Goal: Task Accomplishment & Management: Manage account settings

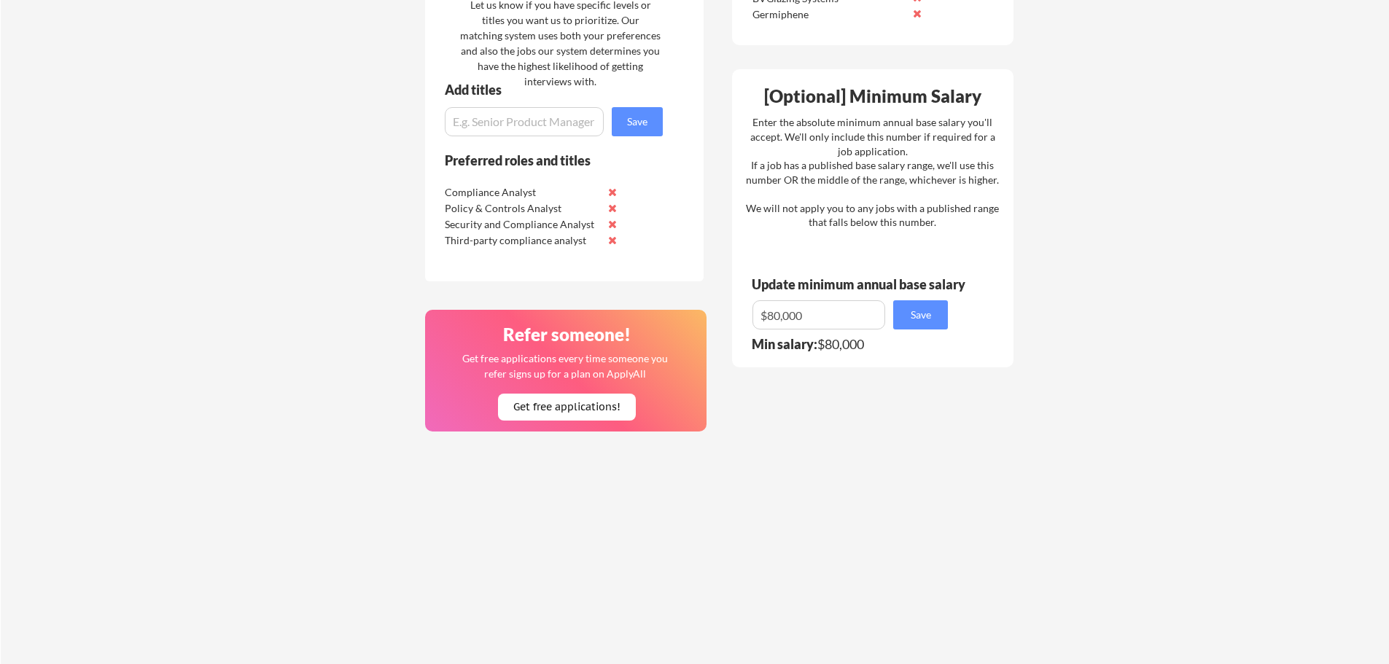
scroll to position [776, 0]
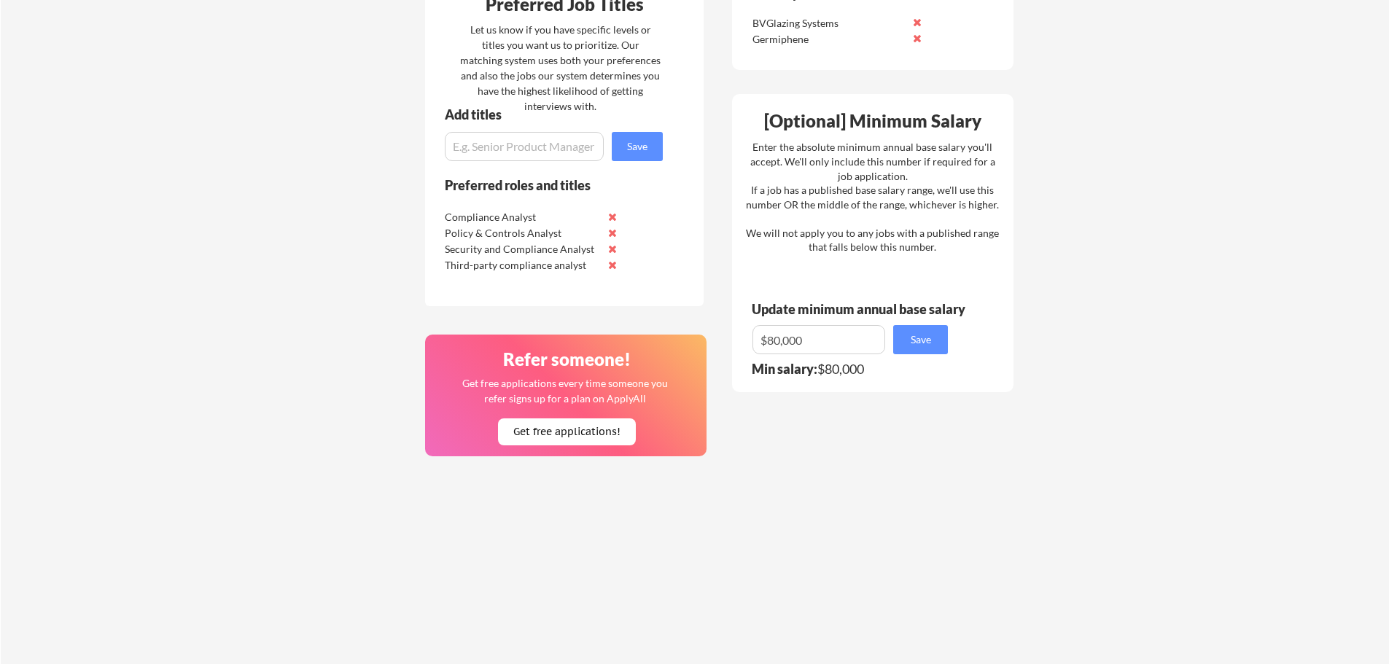
click at [277, 213] on div "Your Dashboard Woohoo! You're ready to be applied! 🙌 We'll start applying you t…" at bounding box center [695, 3] width 1388 height 1440
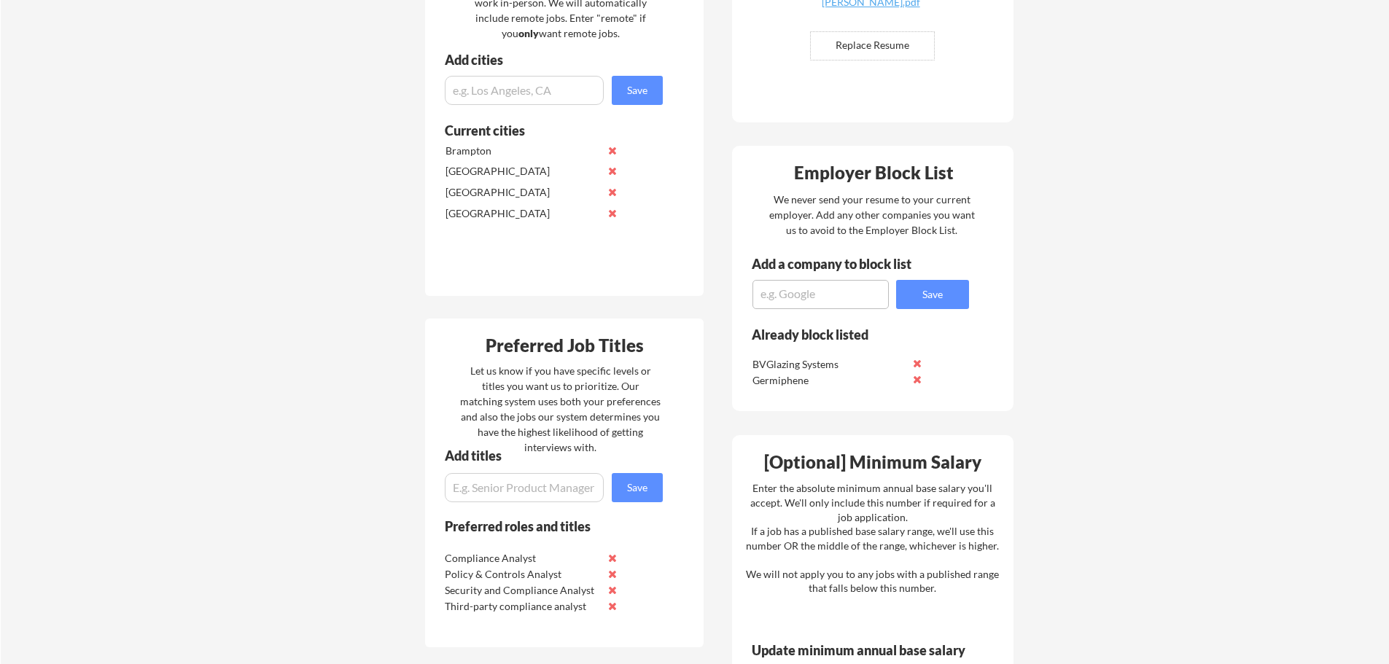
scroll to position [411, 0]
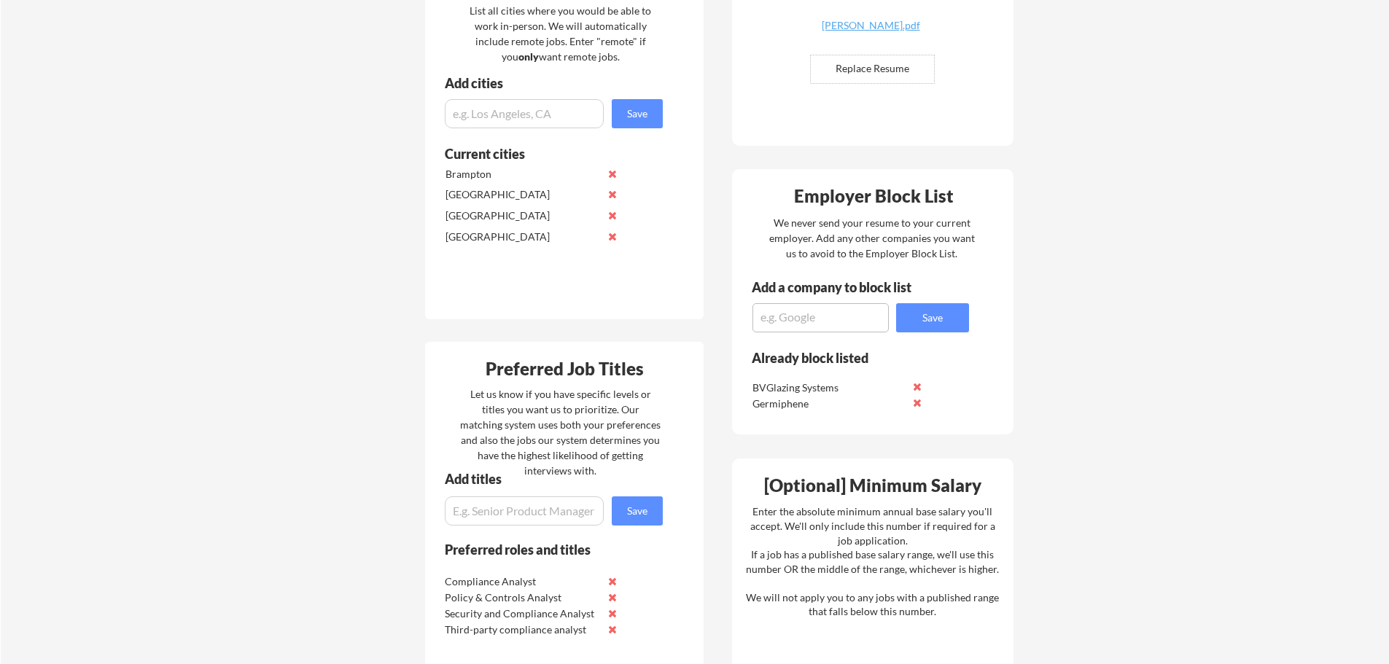
click at [808, 318] on textarea at bounding box center [820, 317] width 136 height 29
type textarea "Young Innovations"
click at [948, 319] on button "Save" at bounding box center [932, 317] width 73 height 29
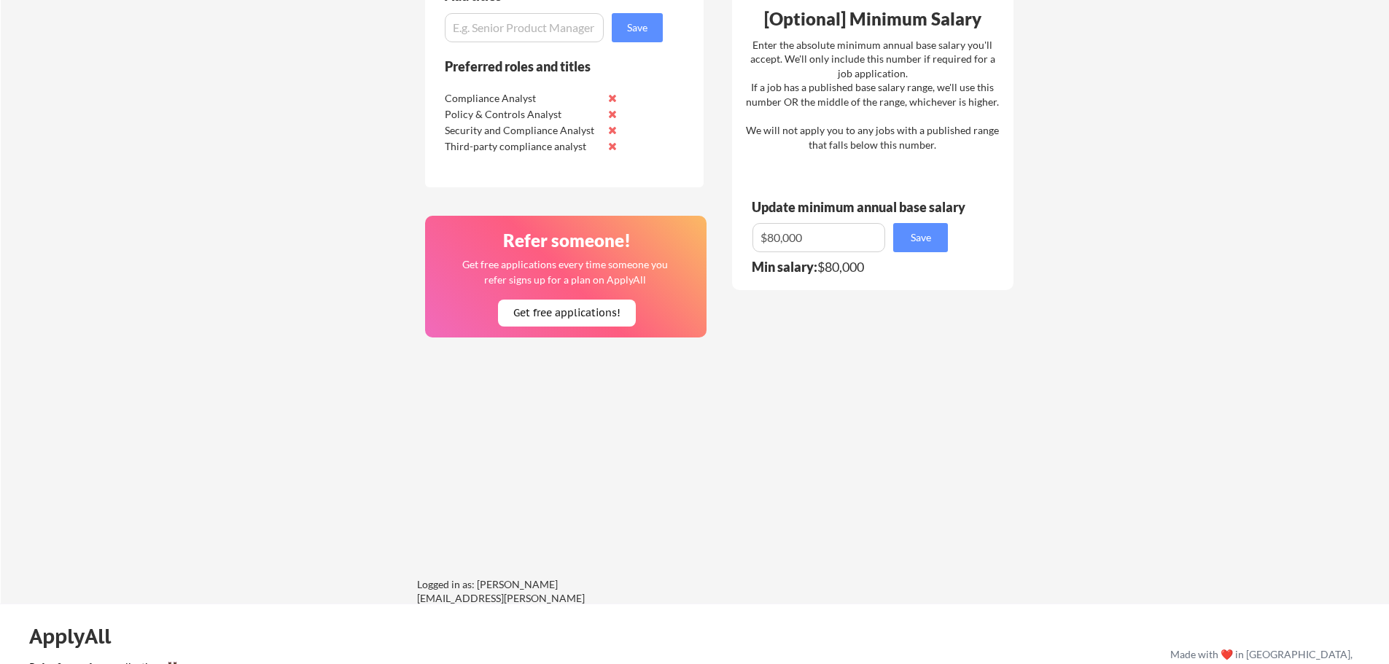
scroll to position [703, 0]
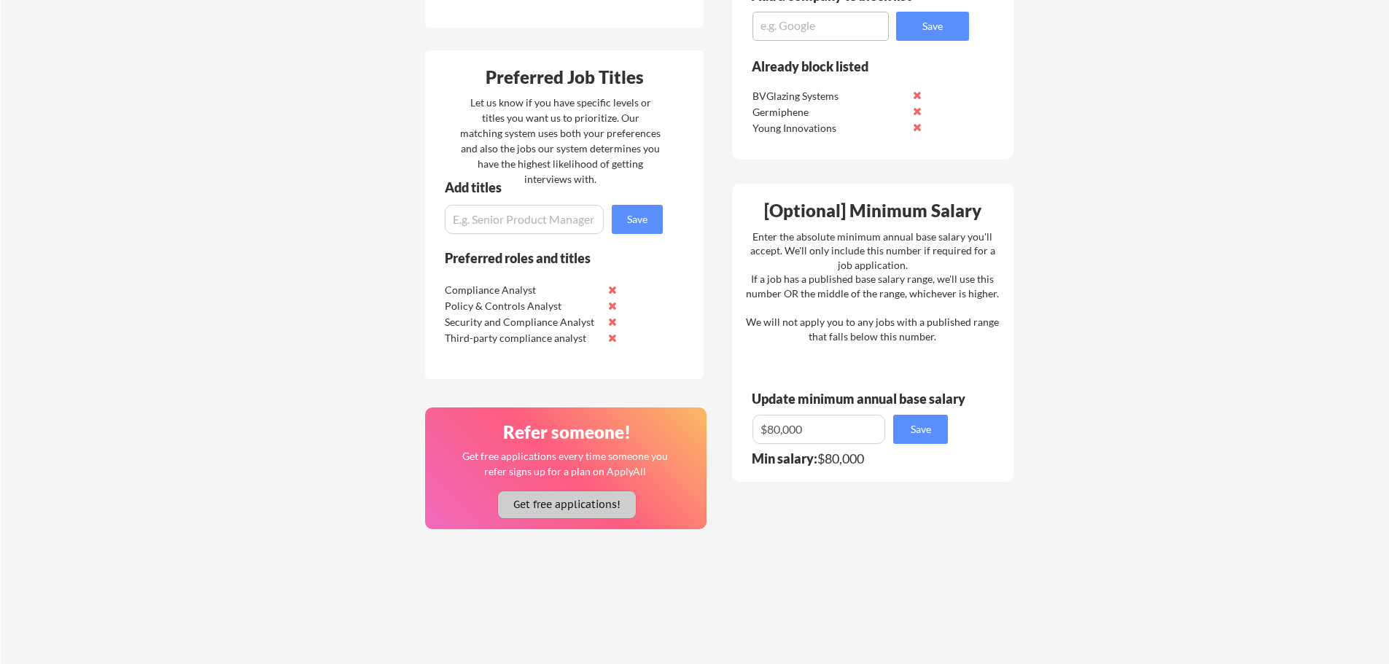
click at [547, 501] on button "Get free applications!" at bounding box center [567, 504] width 138 height 27
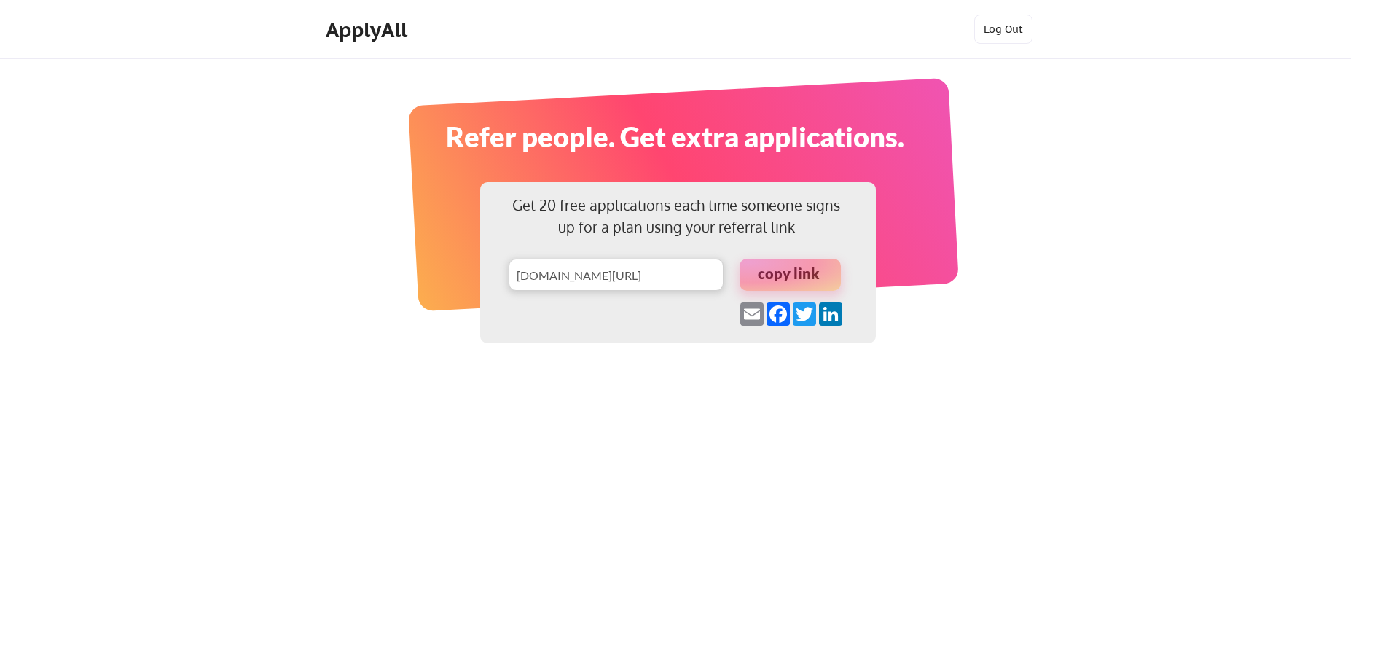
click at [369, 20] on div "ApplyAll" at bounding box center [369, 29] width 86 height 25
